Goal: Task Accomplishment & Management: Use online tool/utility

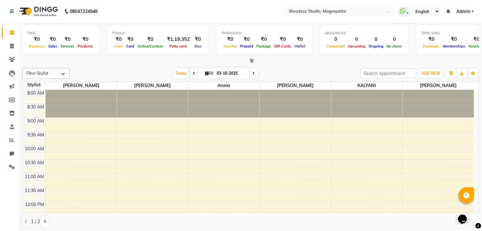
scroll to position [41, 0]
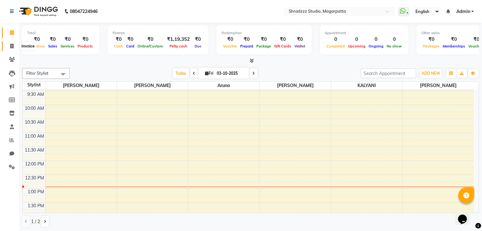
click at [11, 47] on icon at bounding box center [11, 46] width 3 height 5
select select "4544"
select select "service"
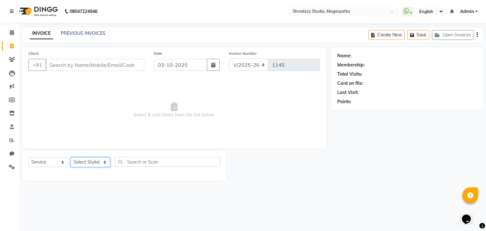
click at [87, 162] on select "Select Stylist [PERSON_NAME] Manager [MEDICAL_DATA][PERSON_NAME] Sameer [PERSON…" at bounding box center [91, 162] width 40 height 10
select select "88067"
click at [71, 158] on select "Select Stylist [PERSON_NAME] Manager [MEDICAL_DATA][PERSON_NAME] Sameer [PERSON…" at bounding box center [91, 162] width 40 height 10
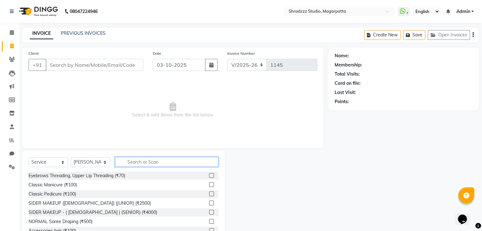
click at [138, 161] on input "text" at bounding box center [166, 162] width 103 height 10
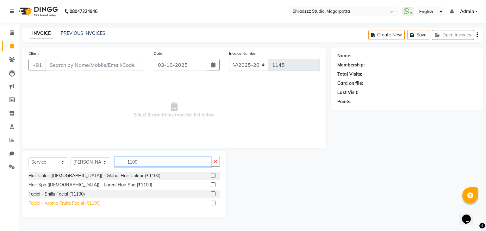
type input "1100"
click at [74, 203] on div "Facial - Aroma Fruits Facial (₹1100)" at bounding box center [65, 203] width 72 height 7
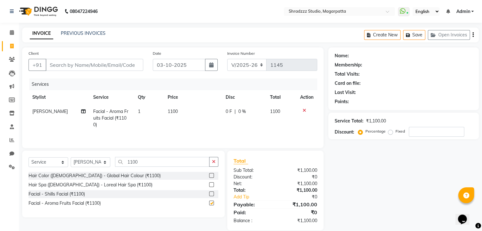
checkbox input "false"
click at [419, 130] on input "number" at bounding box center [436, 132] width 55 height 10
type input "10"
click at [101, 67] on input "Client" at bounding box center [95, 65] width 98 height 12
type input "M"
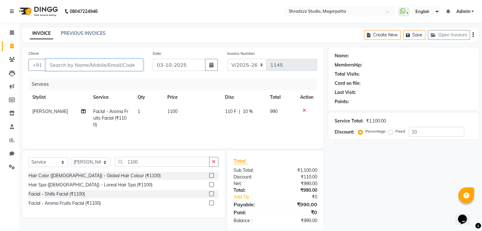
type input "0"
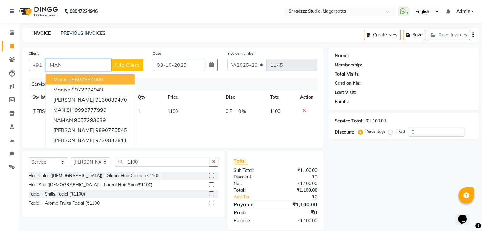
click at [66, 65] on input "MAN" at bounding box center [78, 65] width 65 height 12
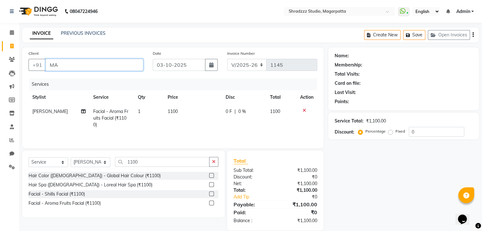
type input "M"
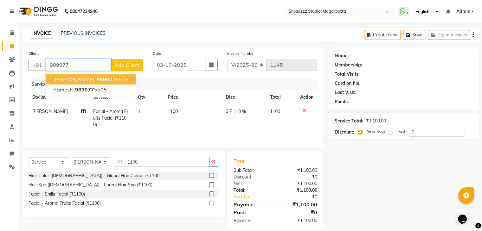
click at [65, 80] on span "[PERSON_NAME]" at bounding box center [73, 79] width 41 height 6
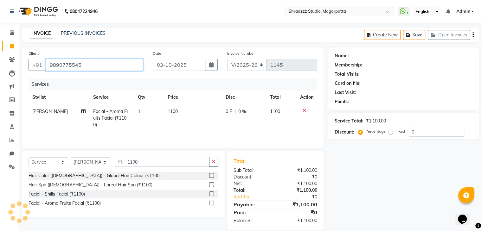
type input "9890775545"
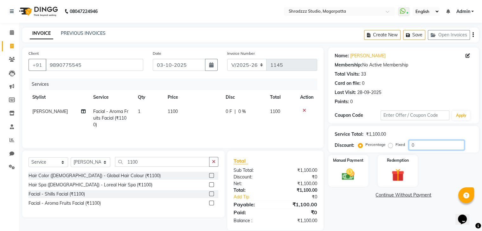
click at [435, 147] on input "0" at bounding box center [436, 145] width 55 height 10
type input "10"
click at [357, 172] on img at bounding box center [347, 174] width 21 height 15
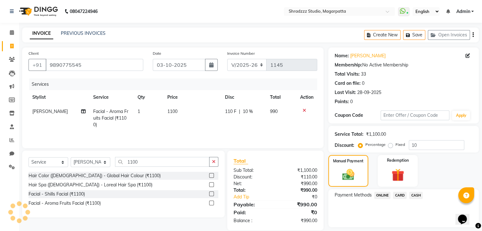
click at [380, 198] on span "ONLINE" at bounding box center [382, 195] width 16 height 7
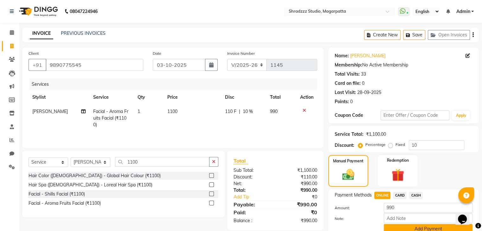
click at [394, 229] on button "Add Payment" at bounding box center [428, 229] width 89 height 10
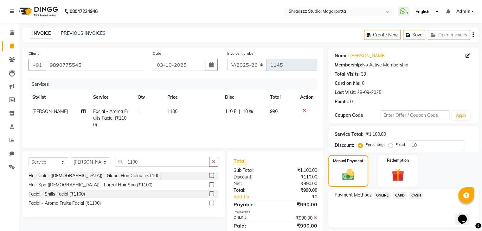
scroll to position [54, 0]
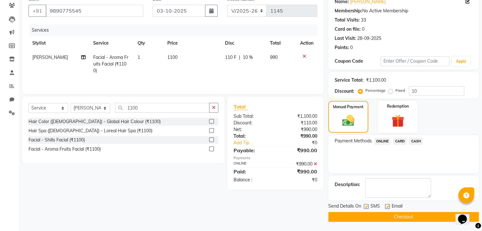
click at [386, 215] on button "Checkout" at bounding box center [403, 217] width 150 height 10
